Goal: Complete application form

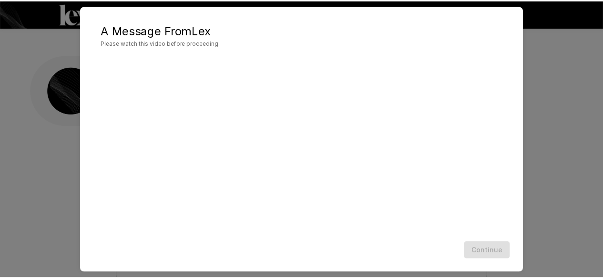
scroll to position [551, 0]
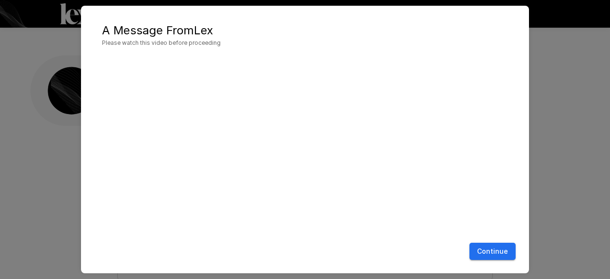
click at [479, 251] on button "Continue" at bounding box center [493, 252] width 46 height 18
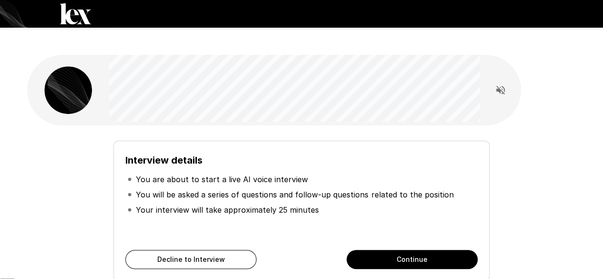
scroll to position [0, 0]
click at [397, 250] on button "Continue" at bounding box center [412, 259] width 131 height 19
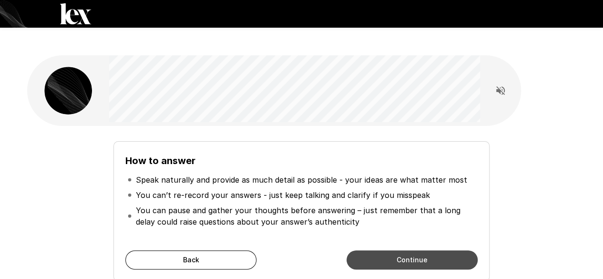
click at [413, 250] on button "Continue" at bounding box center [412, 259] width 131 height 19
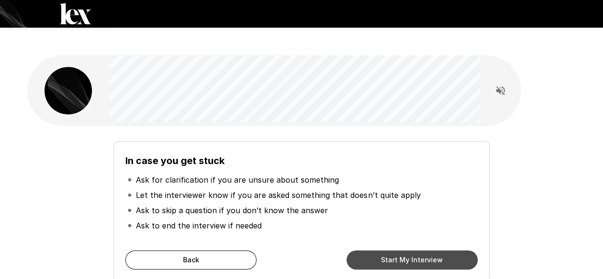
click at [413, 250] on button "Start My Interview" at bounding box center [412, 259] width 131 height 19
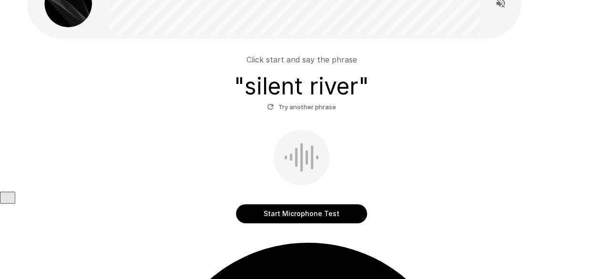
scroll to position [90, 0]
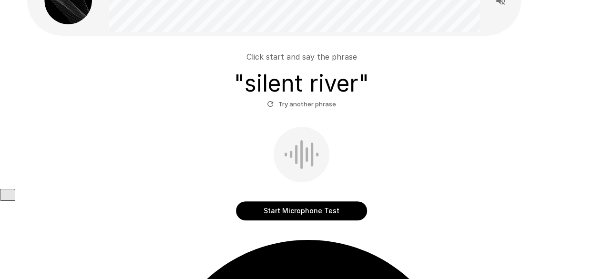
click at [267, 201] on button "Start Microphone Test" at bounding box center [301, 210] width 131 height 19
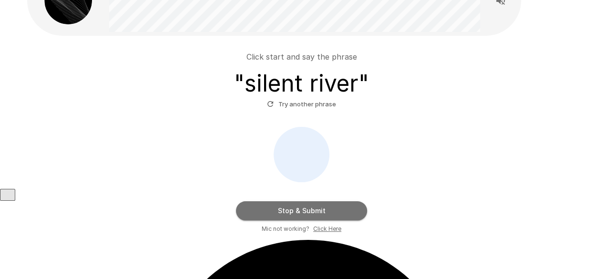
click at [246, 201] on button "Stop & Submit" at bounding box center [301, 210] width 131 height 19
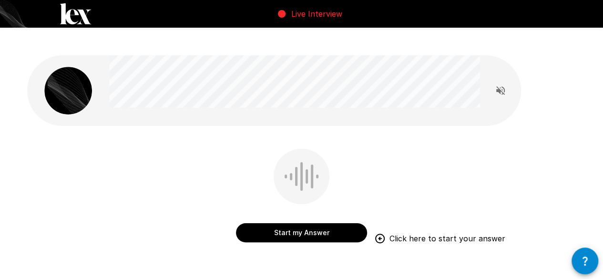
click at [265, 223] on button "Start my Answer" at bounding box center [301, 232] width 131 height 19
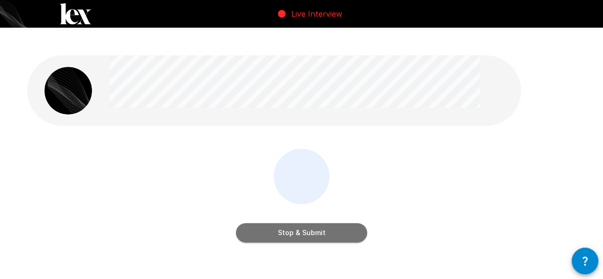
click at [271, 223] on button "Stop & Submit" at bounding box center [301, 232] width 131 height 19
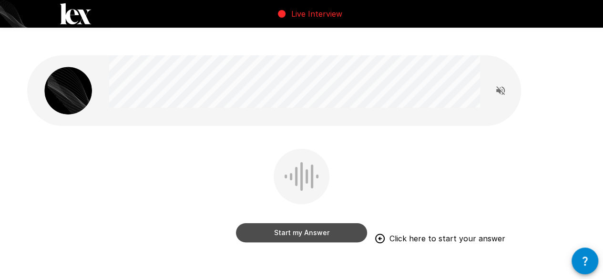
click at [266, 223] on button "Start my Answer" at bounding box center [301, 232] width 131 height 19
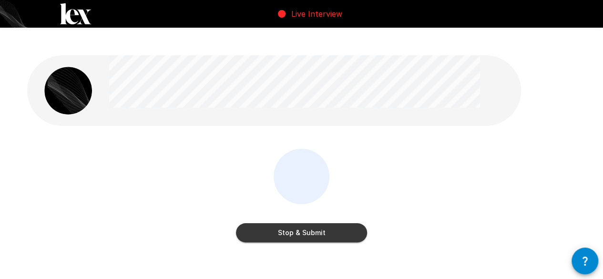
click at [264, 223] on button "Stop & Submit" at bounding box center [301, 232] width 131 height 19
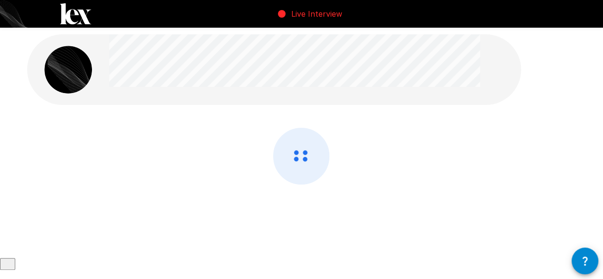
scroll to position [32, 0]
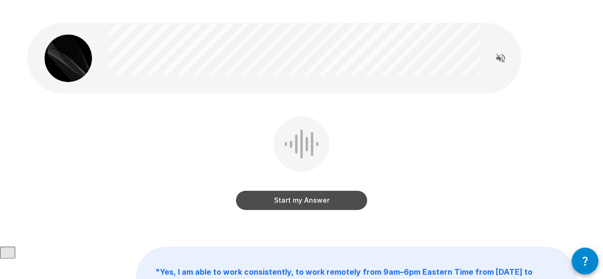
click at [267, 191] on button "Start my Answer" at bounding box center [301, 200] width 131 height 19
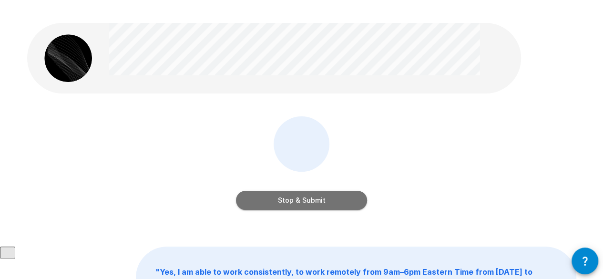
click at [248, 191] on button "Stop & Submit" at bounding box center [301, 200] width 131 height 19
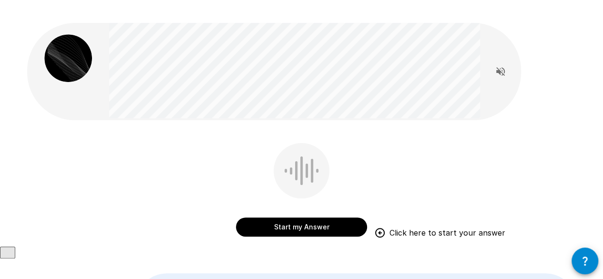
click at [267, 217] on button "Start my Answer" at bounding box center [301, 226] width 131 height 19
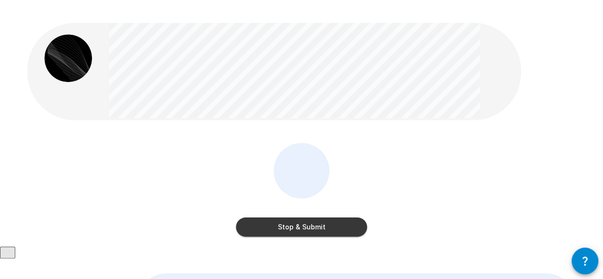
click at [255, 217] on button "Stop & Submit" at bounding box center [301, 226] width 131 height 19
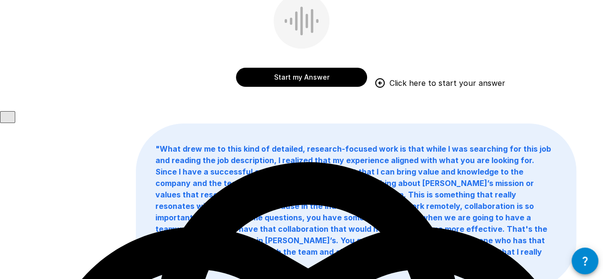
scroll to position [0, 0]
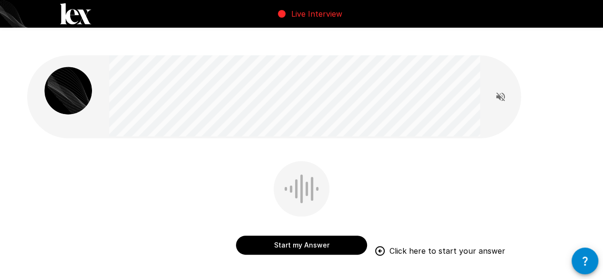
click at [277, 236] on button "Start my Answer" at bounding box center [301, 245] width 131 height 19
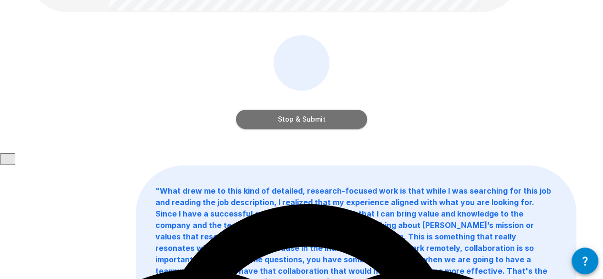
click at [284, 110] on button "Stop & Submit" at bounding box center [301, 119] width 131 height 19
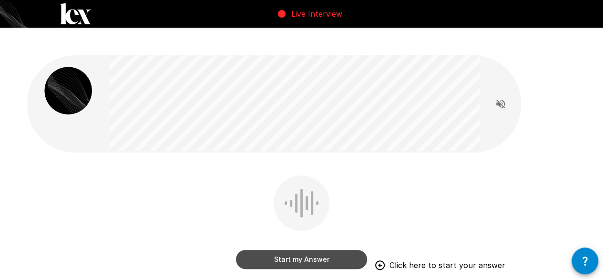
click at [274, 250] on button "Start my Answer" at bounding box center [301, 259] width 131 height 19
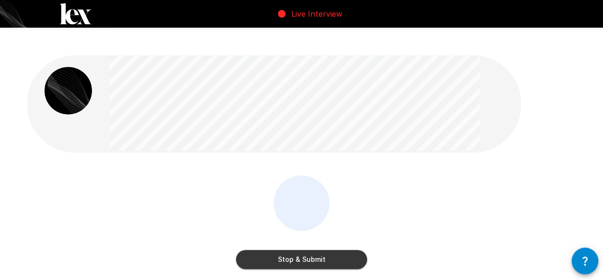
click at [281, 250] on button "Stop & Submit" at bounding box center [301, 259] width 131 height 19
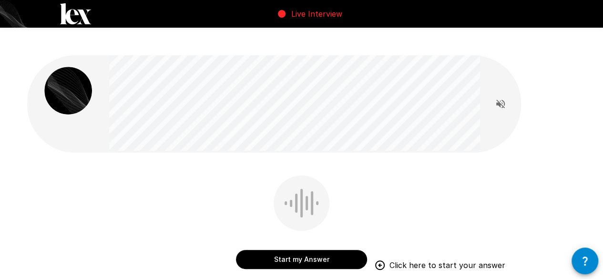
click at [277, 250] on button "Start my Answer" at bounding box center [301, 259] width 131 height 19
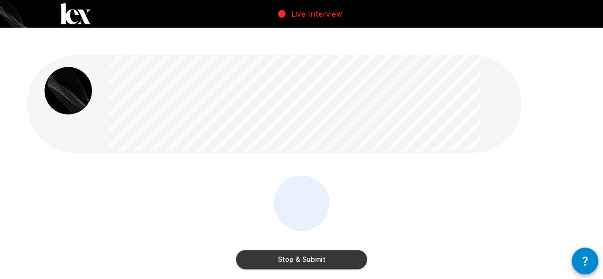
click at [279, 250] on button "Stop & Submit" at bounding box center [301, 259] width 131 height 19
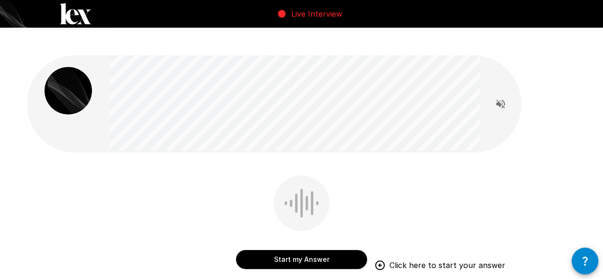
click at [287, 250] on button "Start my Answer" at bounding box center [301, 259] width 131 height 19
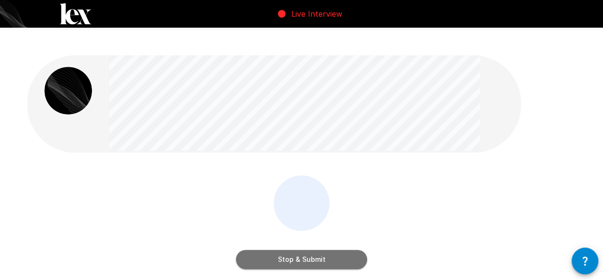
click at [275, 250] on button "Stop & Submit" at bounding box center [301, 259] width 131 height 19
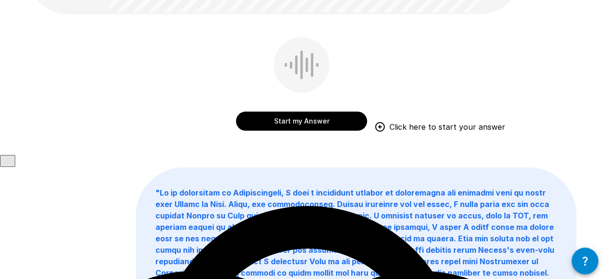
scroll to position [29, 0]
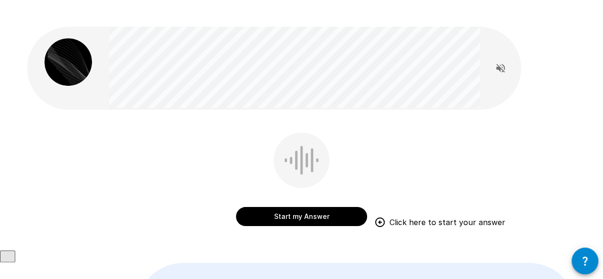
click at [261, 207] on button "Start my Answer" at bounding box center [301, 216] width 131 height 19
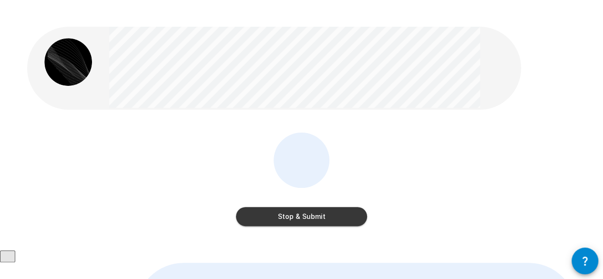
click at [278, 207] on button "Stop & Submit" at bounding box center [301, 216] width 131 height 19
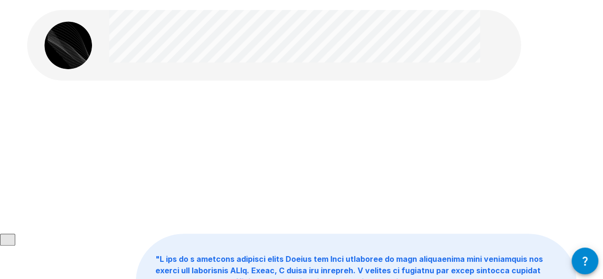
scroll to position [0, 0]
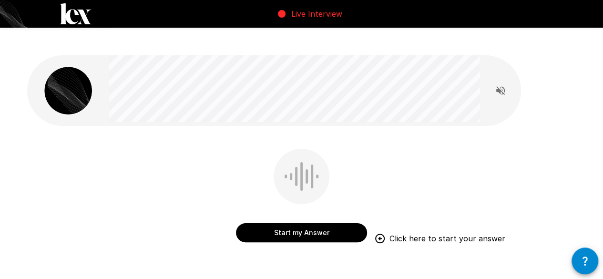
click at [271, 223] on button "Start my Answer" at bounding box center [301, 232] width 131 height 19
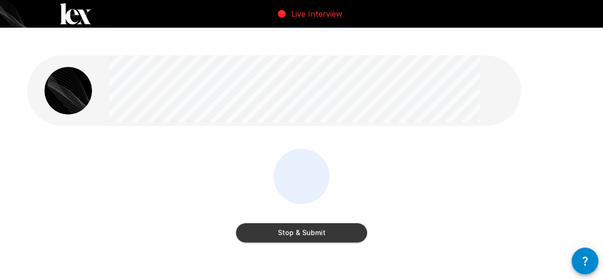
click at [282, 223] on button "Stop & Submit" at bounding box center [301, 232] width 131 height 19
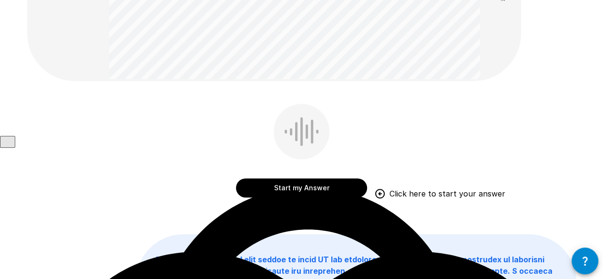
scroll to position [95, 0]
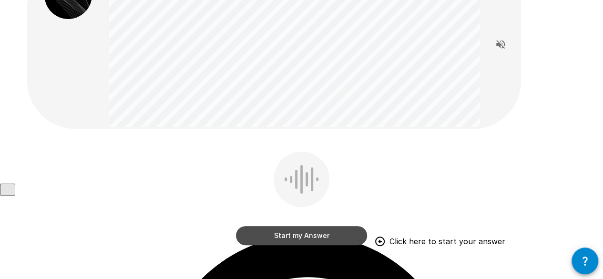
click at [265, 226] on button "Start my Answer" at bounding box center [301, 235] width 131 height 19
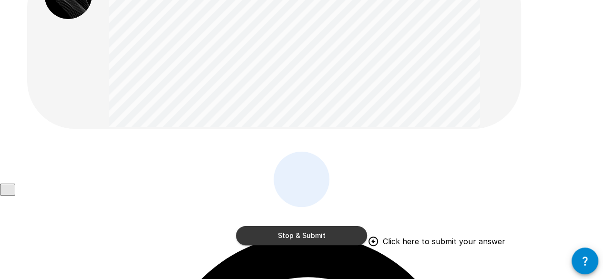
click at [258, 226] on button "Stop & Submit" at bounding box center [301, 235] width 131 height 19
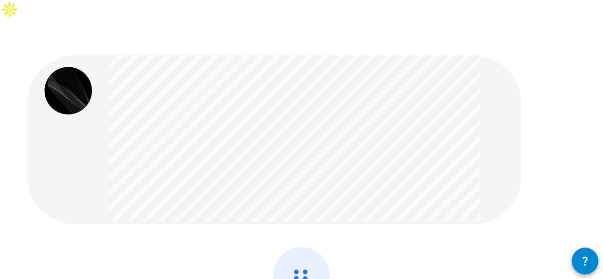
scroll to position [0, 0]
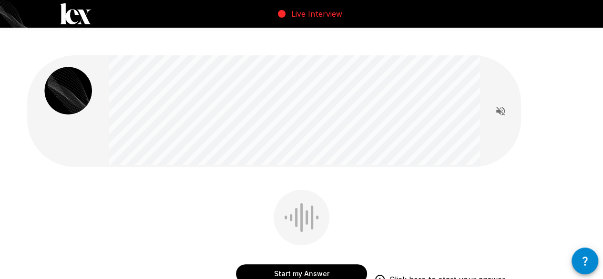
click at [260, 264] on button "Start my Answer" at bounding box center [301, 273] width 131 height 19
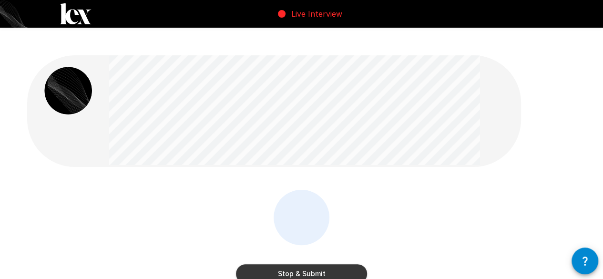
click at [246, 264] on button "Stop & Submit" at bounding box center [301, 273] width 131 height 19
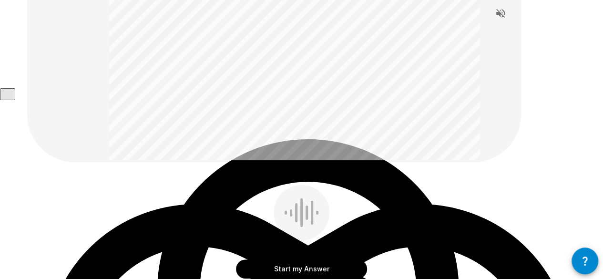
scroll to position [238, 0]
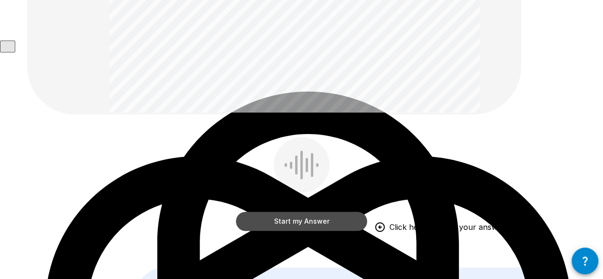
click at [262, 212] on button "Start my Answer" at bounding box center [301, 221] width 131 height 19
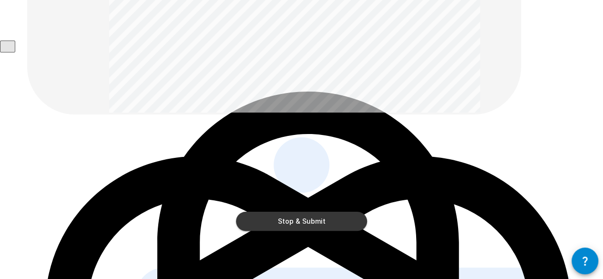
click at [256, 212] on button "Stop & Submit" at bounding box center [301, 221] width 131 height 19
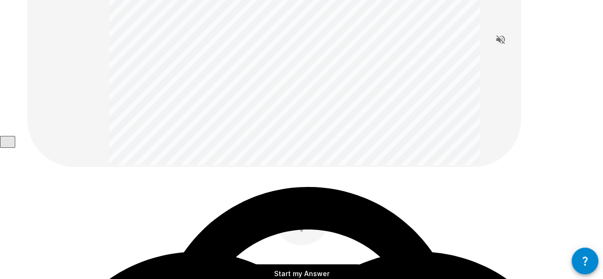
scroll to position [191, 0]
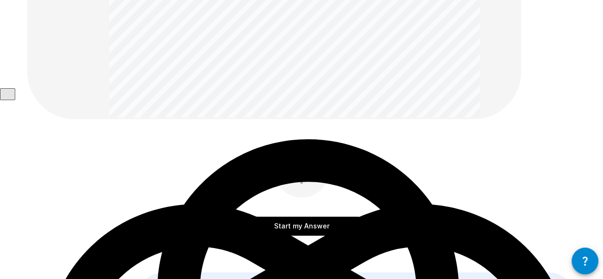
click at [246, 216] on button "Start my Answer" at bounding box center [301, 225] width 131 height 19
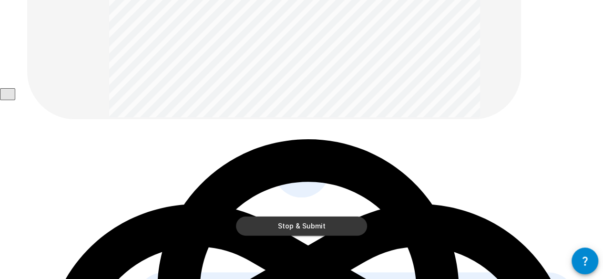
click at [252, 216] on button "Stop & Submit" at bounding box center [301, 225] width 131 height 19
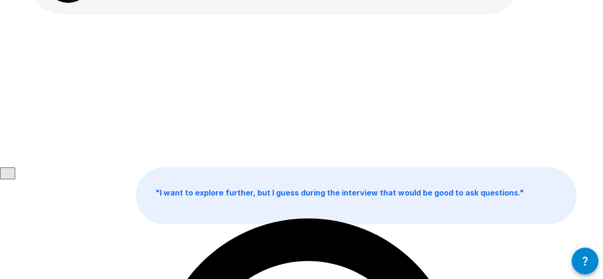
scroll to position [21, 0]
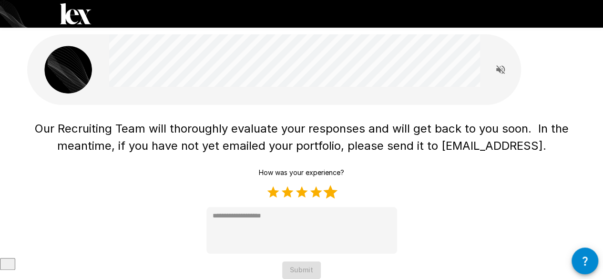
click at [330, 185] on label "5 Stars" at bounding box center [330, 192] width 14 height 14
type textarea "*"
click at [303, 261] on button "Submit" at bounding box center [301, 270] width 39 height 18
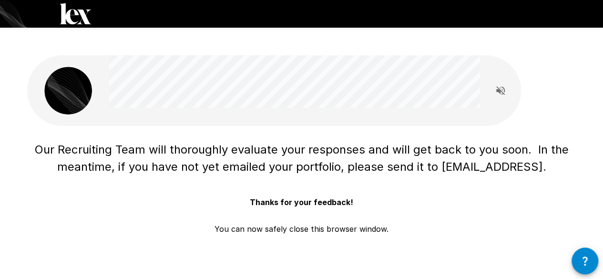
scroll to position [0, 0]
